Goal: Task Accomplishment & Management: Complete application form

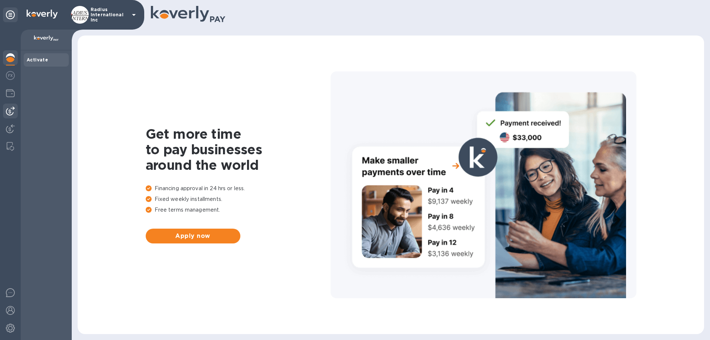
click at [6, 109] on img at bounding box center [10, 110] width 9 height 9
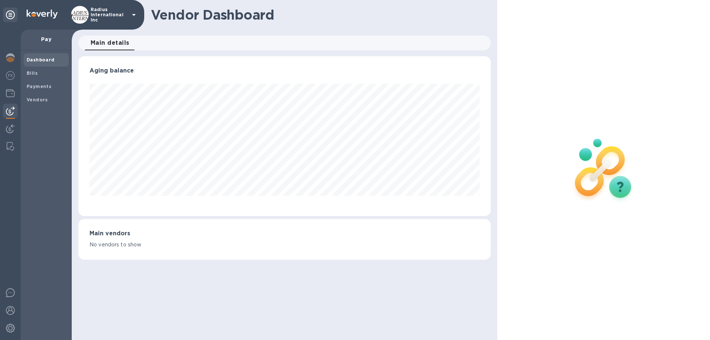
scroll to position [369482, 369233]
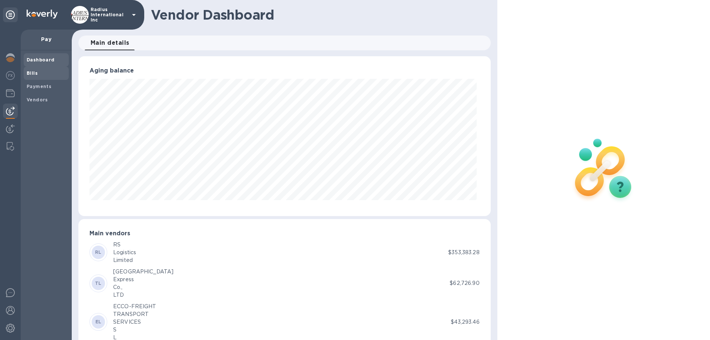
drag, startPoint x: 40, startPoint y: 75, endPoint x: 44, endPoint y: 74, distance: 4.5
click at [40, 78] on div "Bills" at bounding box center [46, 73] width 45 height 13
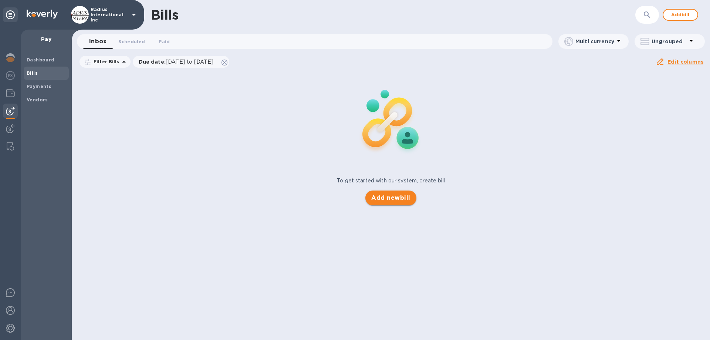
click at [406, 196] on span "Add new bill" at bounding box center [390, 197] width 39 height 9
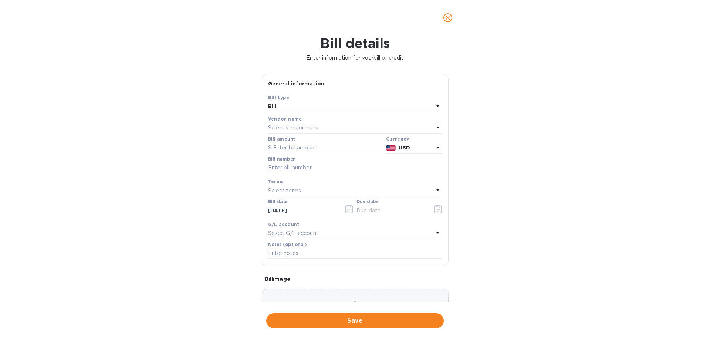
click at [299, 126] on p "Select vendor name" at bounding box center [294, 128] width 52 height 8
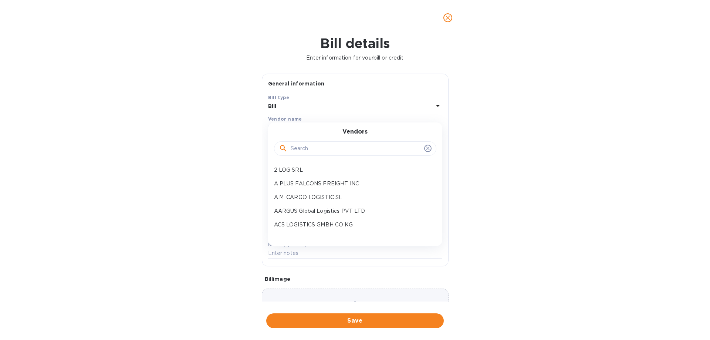
drag, startPoint x: 308, startPoint y: 149, endPoint x: 308, endPoint y: 142, distance: 6.3
click at [308, 149] on input "text" at bounding box center [356, 148] width 130 height 11
type input "east"
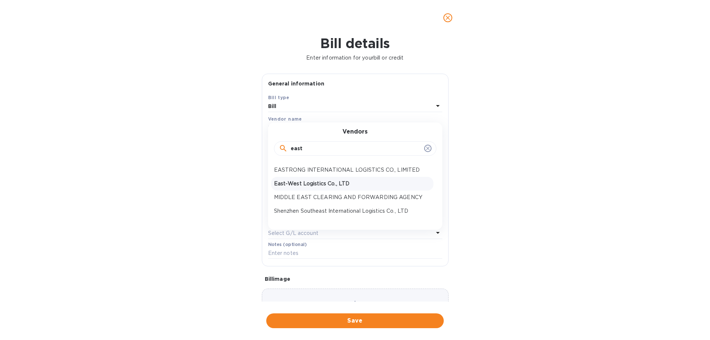
click at [313, 184] on p "East-West Logistics Co., LTD" at bounding box center [352, 184] width 156 height 8
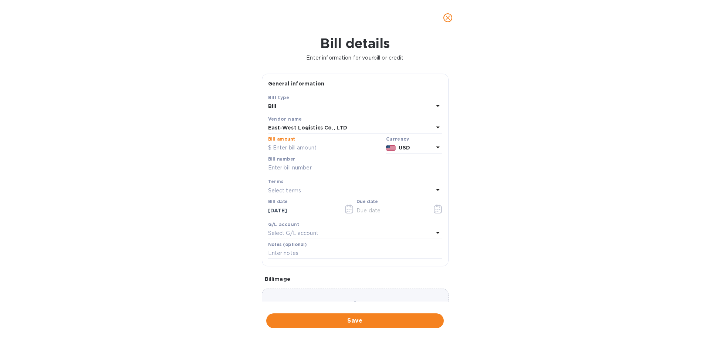
click at [313, 148] on input "text" at bounding box center [325, 147] width 115 height 11
type input "24,636.41"
click at [297, 167] on input "[PERSON_NAME] SOA_ [GEOGRAPHIC_DATA]" at bounding box center [355, 167] width 174 height 11
type input "[PERSON_NAME] SOA- [GEOGRAPHIC_DATA]"
click at [380, 214] on input "text" at bounding box center [391, 210] width 70 height 11
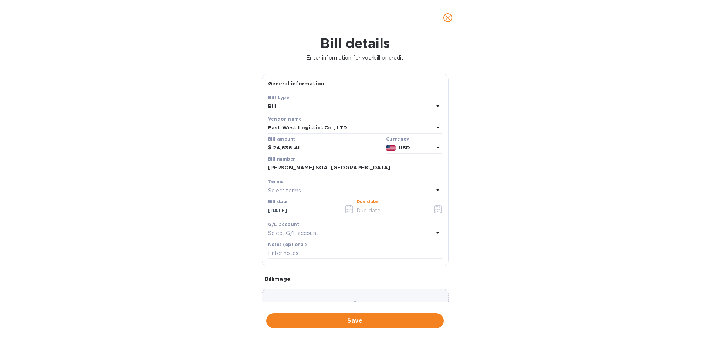
click at [435, 210] on icon "button" at bounding box center [438, 208] width 9 height 9
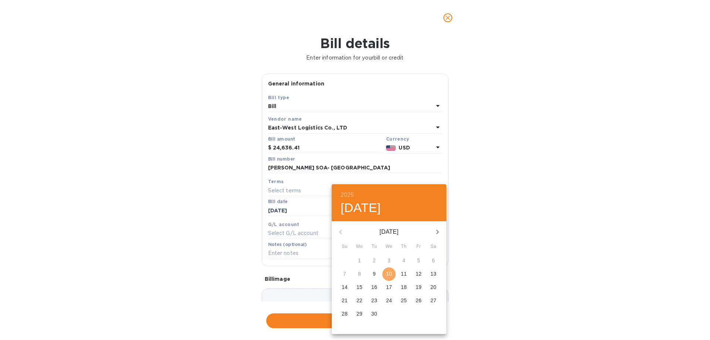
click at [386, 272] on span "10" at bounding box center [388, 273] width 13 height 7
type input "[DATE]"
drag, startPoint x: 508, startPoint y: 257, endPoint x: 501, endPoint y: 261, distance: 7.6
click at [507, 258] on div "2025 Wed, Sep [DATE] Mo Tu We Th Fr Sa 31 1 2 3 4 5 6 7 8 9 10 11 12 13 14 15 1…" at bounding box center [355, 170] width 710 height 340
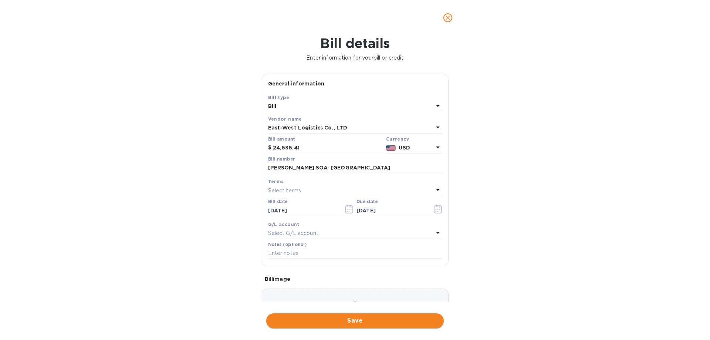
click at [385, 325] on button "Save" at bounding box center [354, 320] width 177 height 15
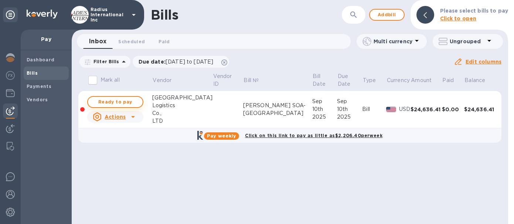
click at [127, 108] on button "Ready to pay" at bounding box center [115, 102] width 56 height 12
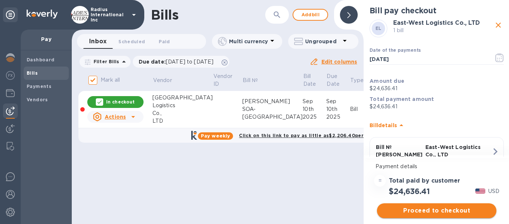
click at [434, 209] on span "Proceed to checkout" at bounding box center [437, 210] width 108 height 9
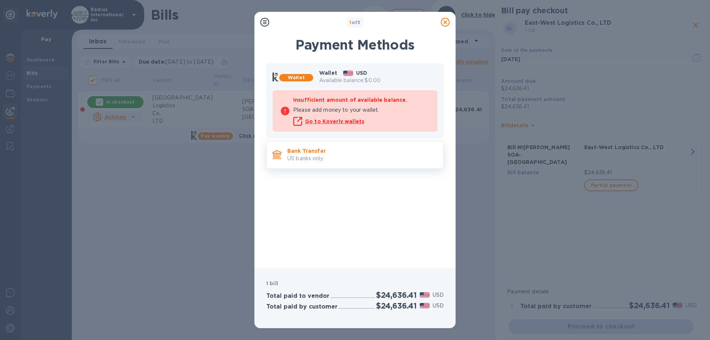
click at [343, 159] on p "US banks only." at bounding box center [362, 159] width 150 height 8
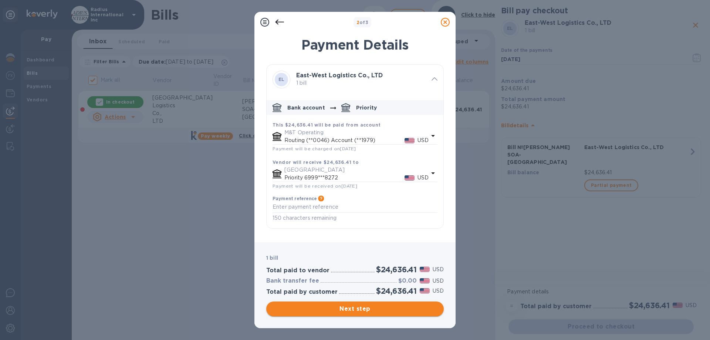
click at [364, 314] on button "Next step" at bounding box center [354, 308] width 177 height 15
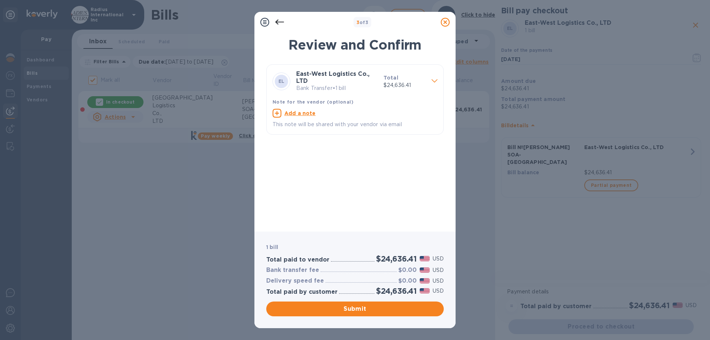
drag, startPoint x: 370, startPoint y: 306, endPoint x: 439, endPoint y: 257, distance: 84.3
click at [370, 305] on span "Submit" at bounding box center [355, 308] width 166 height 9
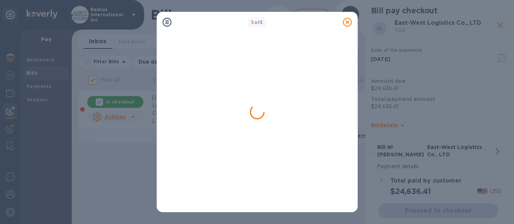
checkbox input "false"
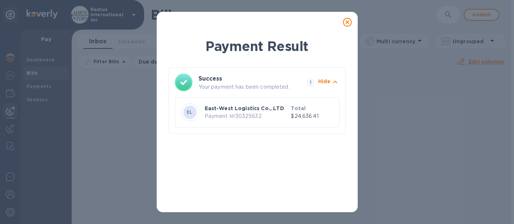
drag, startPoint x: 347, startPoint y: 21, endPoint x: 120, endPoint y: 69, distance: 232.7
click at [345, 21] on icon at bounding box center [347, 22] width 9 height 9
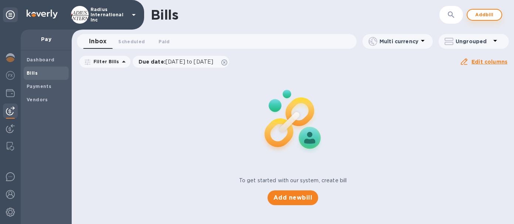
click at [486, 13] on span "Add bill" at bounding box center [485, 14] width 22 height 9
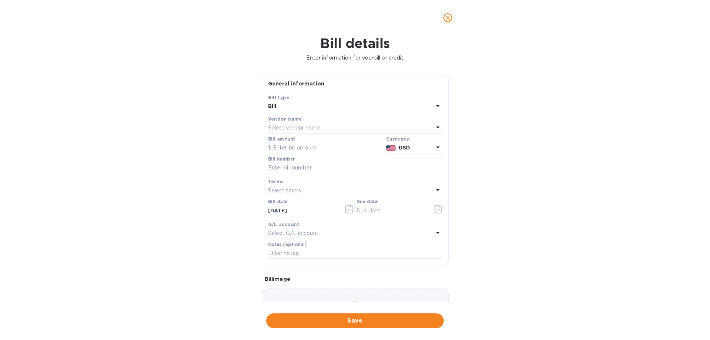
click at [290, 128] on p "Select vendor name" at bounding box center [294, 128] width 52 height 8
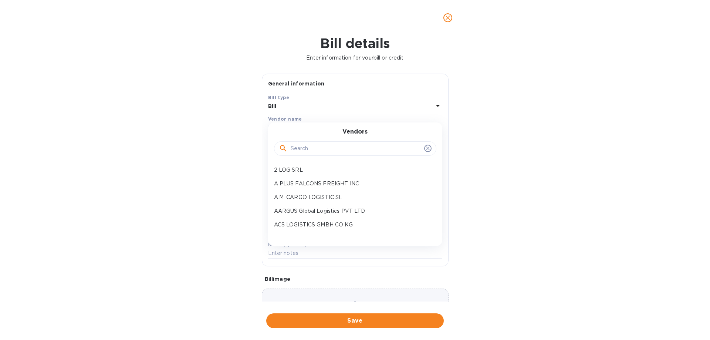
click at [311, 147] on input "text" at bounding box center [356, 148] width 130 height 11
type input "meiko"
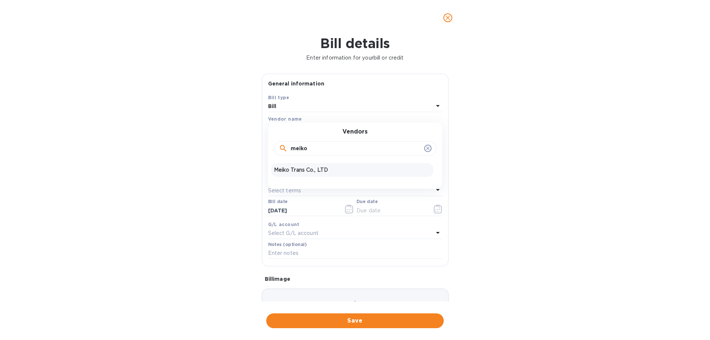
click at [312, 169] on p "Meiko Trans Co., LTD" at bounding box center [352, 170] width 156 height 8
click at [409, 146] on p "USD" at bounding box center [415, 148] width 34 height 8
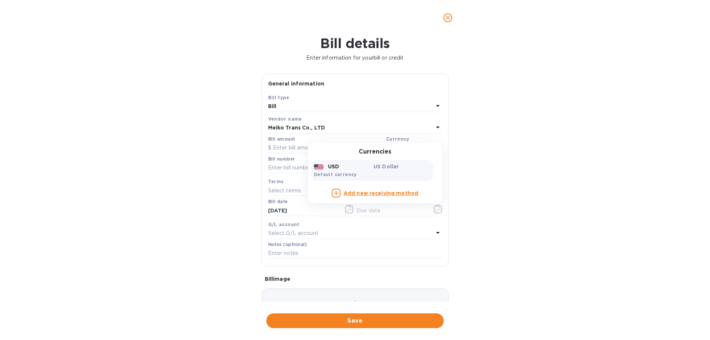
drag, startPoint x: 537, startPoint y: 129, endPoint x: 571, endPoint y: 110, distance: 39.9
click at [537, 129] on div "Bill details Enter information for your bill or credit General information Save…" at bounding box center [355, 187] width 710 height 304
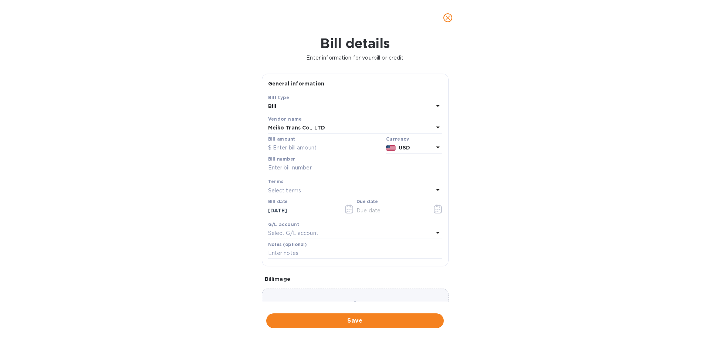
drag, startPoint x: 672, startPoint y: 9, endPoint x: 676, endPoint y: 4, distance: 7.1
click at [676, 4] on div at bounding box center [355, 17] width 710 height 35
